Goal: Task Accomplishment & Management: Complete application form

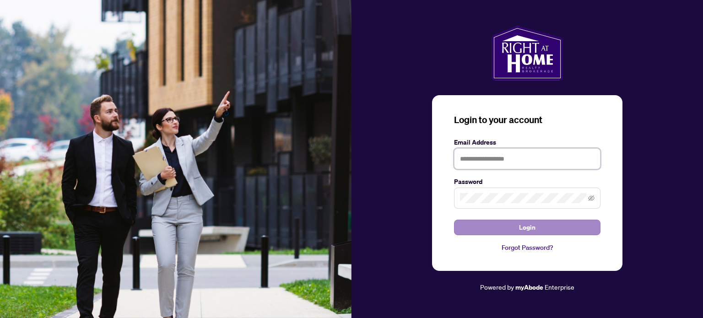
type input "**********"
click at [535, 230] on span "Login" at bounding box center [527, 227] width 16 height 15
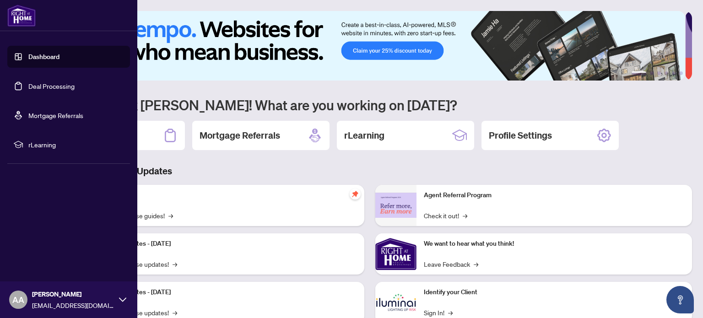
click at [59, 89] on link "Deal Processing" at bounding box center [51, 86] width 46 height 8
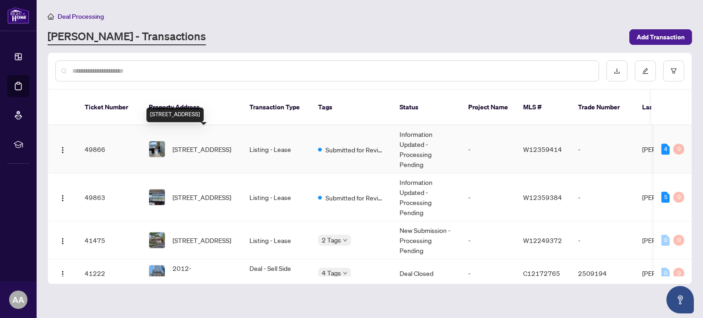
click at [202, 144] on span "[STREET_ADDRESS]" at bounding box center [202, 149] width 59 height 10
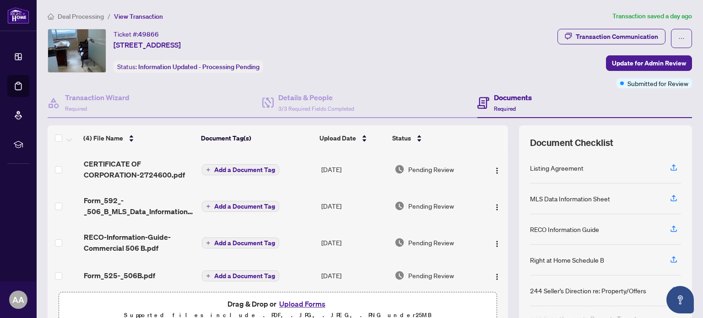
scroll to position [77, 0]
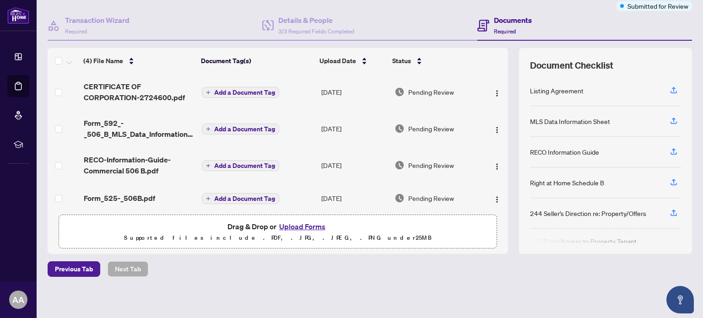
click at [305, 225] on button "Upload Forms" at bounding box center [302, 227] width 52 height 12
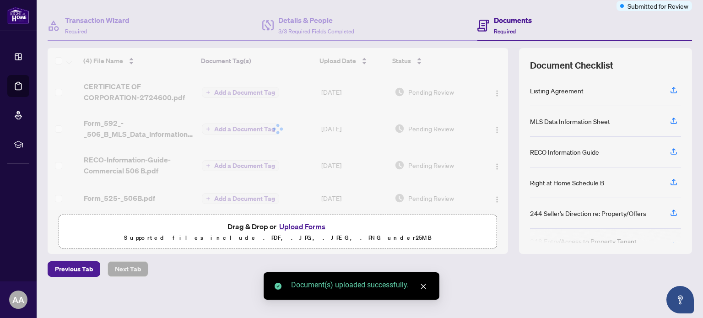
scroll to position [0, 0]
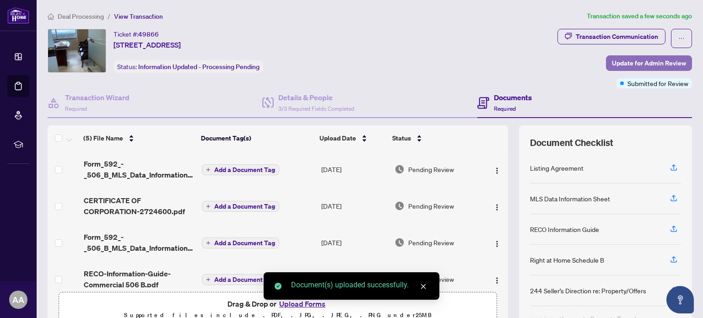
click at [644, 66] on span "Update for Admin Review" at bounding box center [649, 63] width 74 height 15
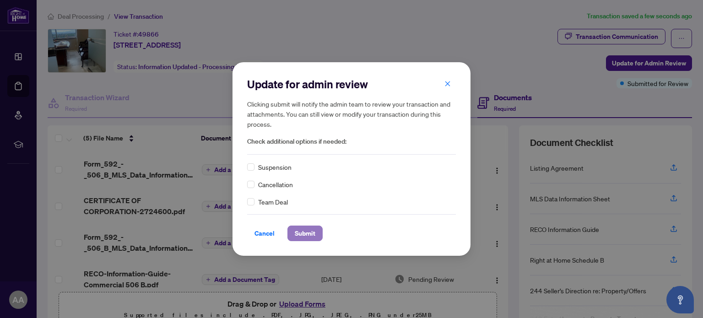
click at [303, 240] on span "Submit" at bounding box center [305, 233] width 21 height 15
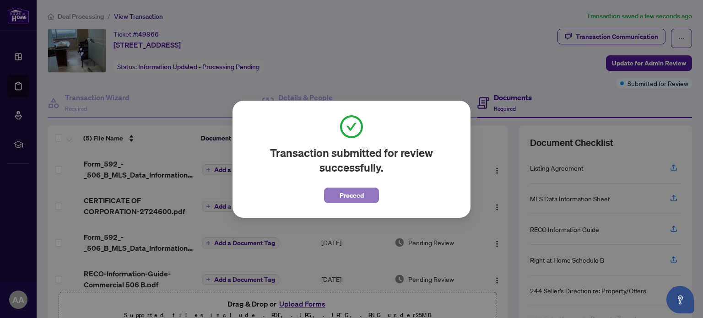
click at [363, 190] on span "Proceed" at bounding box center [352, 195] width 24 height 15
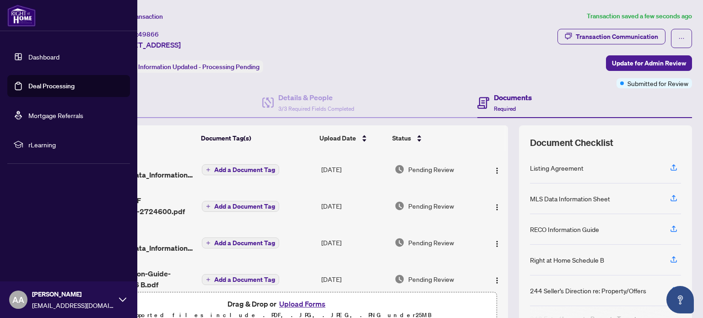
click at [41, 82] on link "Deal Processing" at bounding box center [51, 86] width 46 height 8
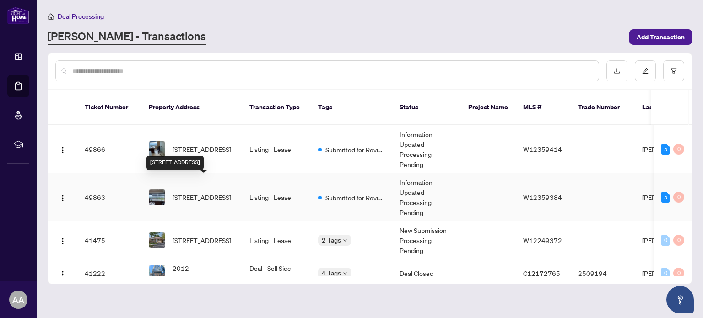
click at [211, 192] on span "[STREET_ADDRESS]" at bounding box center [202, 197] width 59 height 10
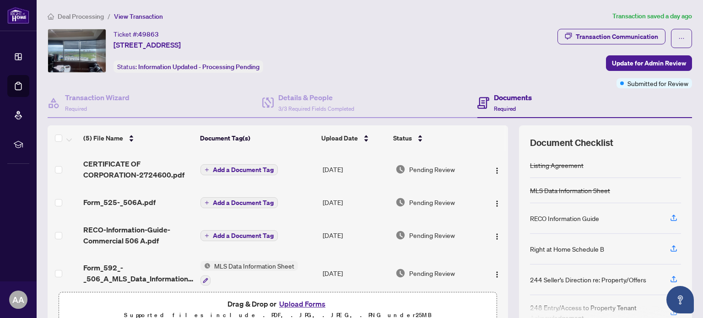
click at [302, 300] on button "Upload Forms" at bounding box center [302, 304] width 52 height 12
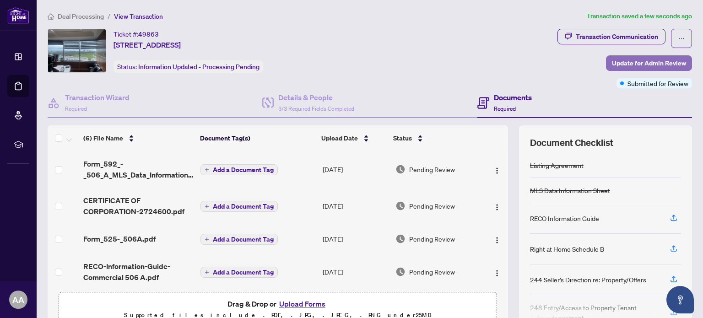
click at [638, 58] on span "Update for Admin Review" at bounding box center [649, 63] width 74 height 15
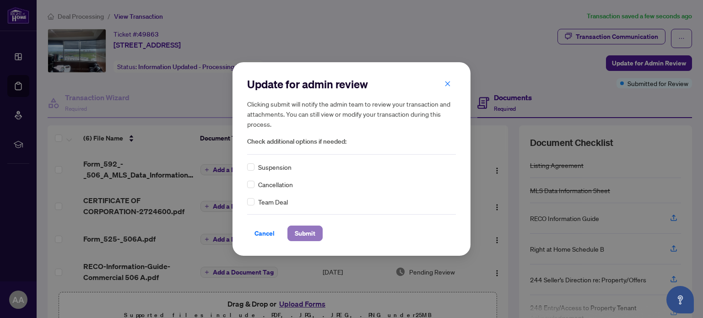
click at [300, 233] on span "Submit" at bounding box center [305, 233] width 21 height 15
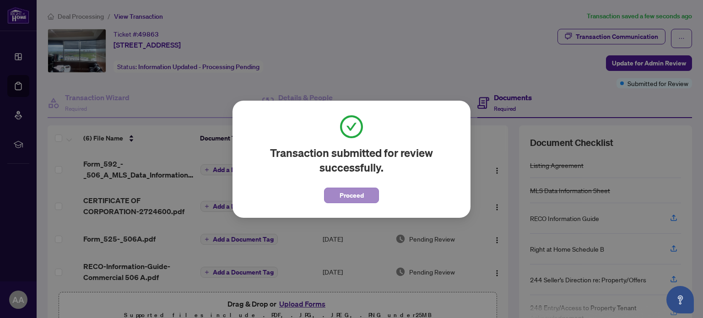
click at [333, 203] on div "Transaction submitted for review successfully. Proceed Cancel OK" at bounding box center [352, 159] width 238 height 117
click at [345, 200] on span "Proceed" at bounding box center [352, 195] width 24 height 15
